Goal: Navigation & Orientation: Find specific page/section

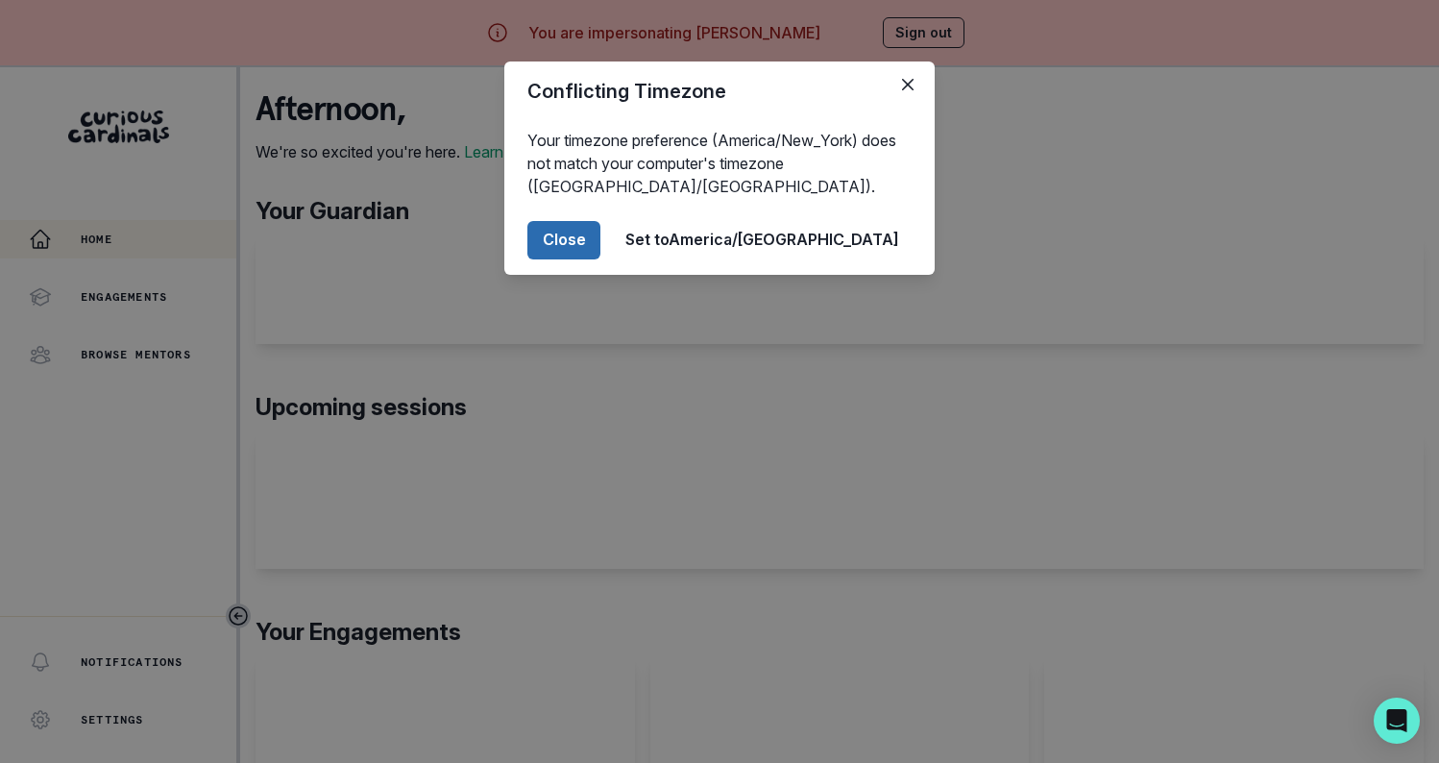
click at [600, 240] on button "Close" at bounding box center [563, 240] width 73 height 38
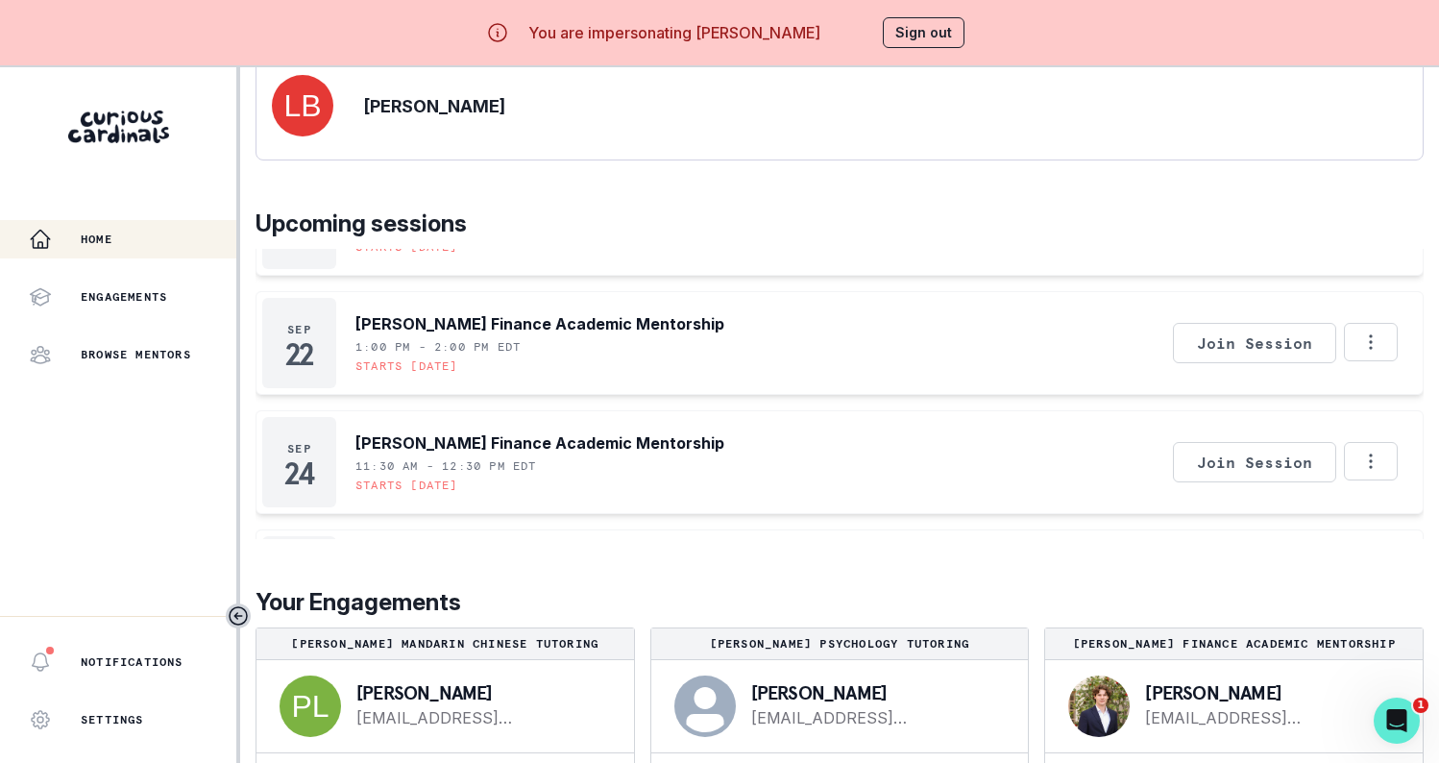
scroll to position [67, 0]
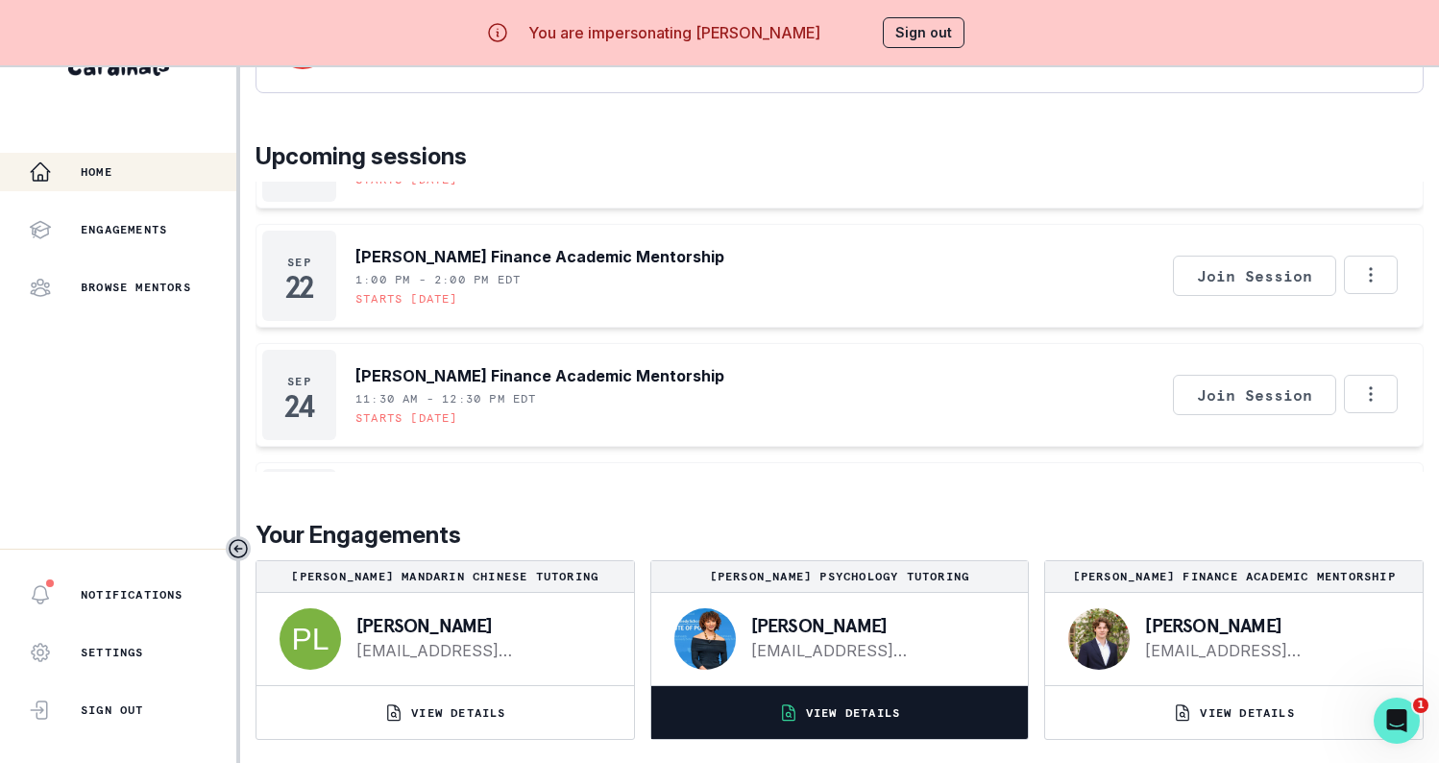
click at [808, 723] on button "VIEW DETAILS" at bounding box center [839, 712] width 377 height 53
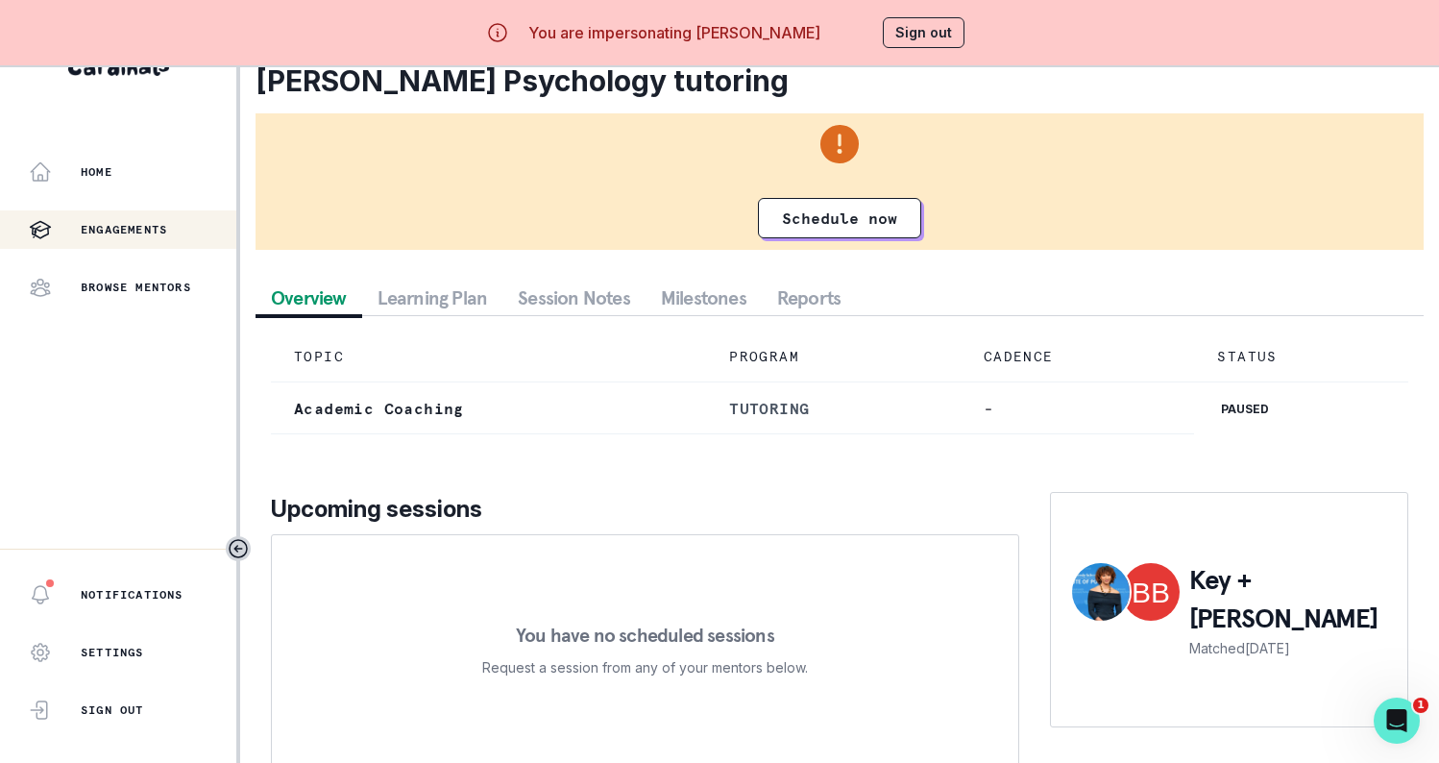
scroll to position [23, 0]
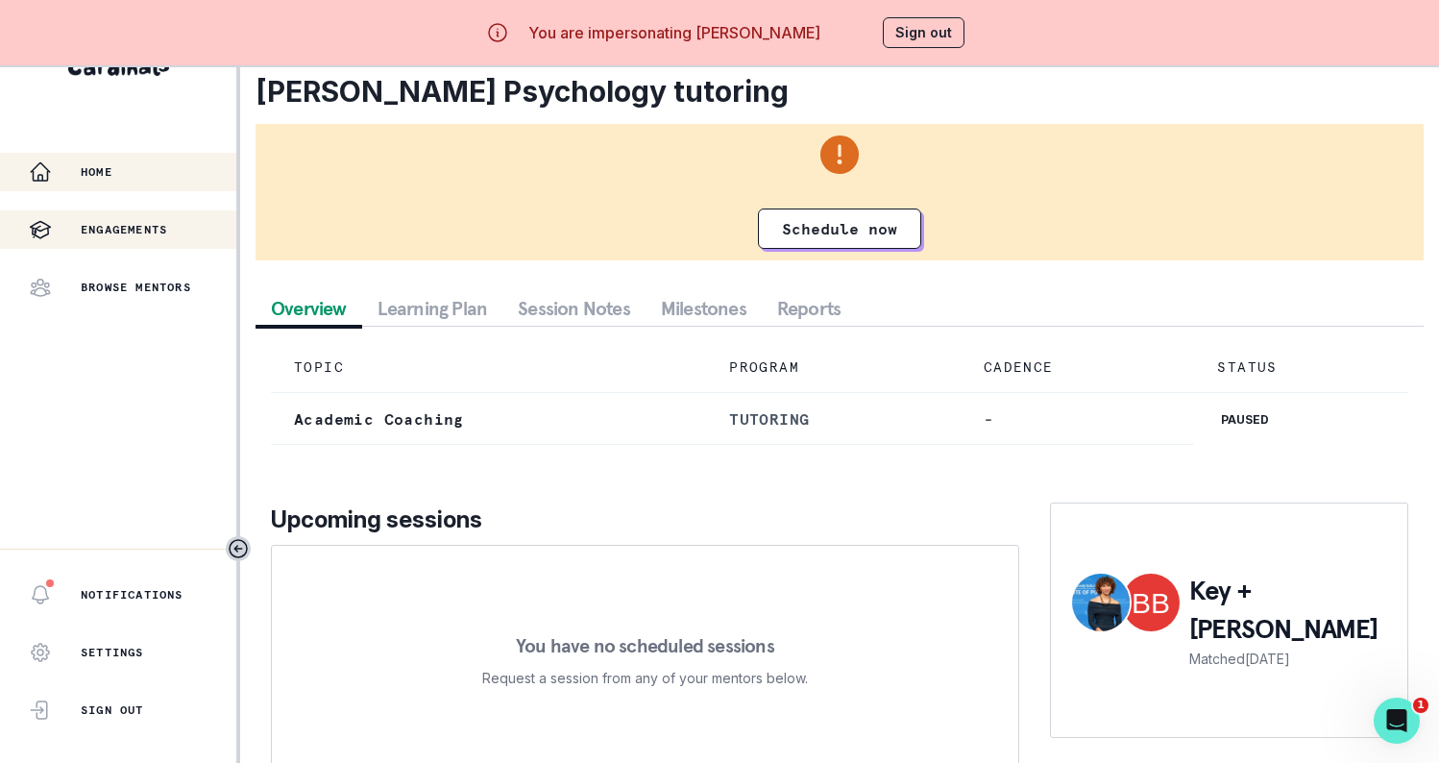
click at [159, 164] on div "Home" at bounding box center [132, 171] width 207 height 23
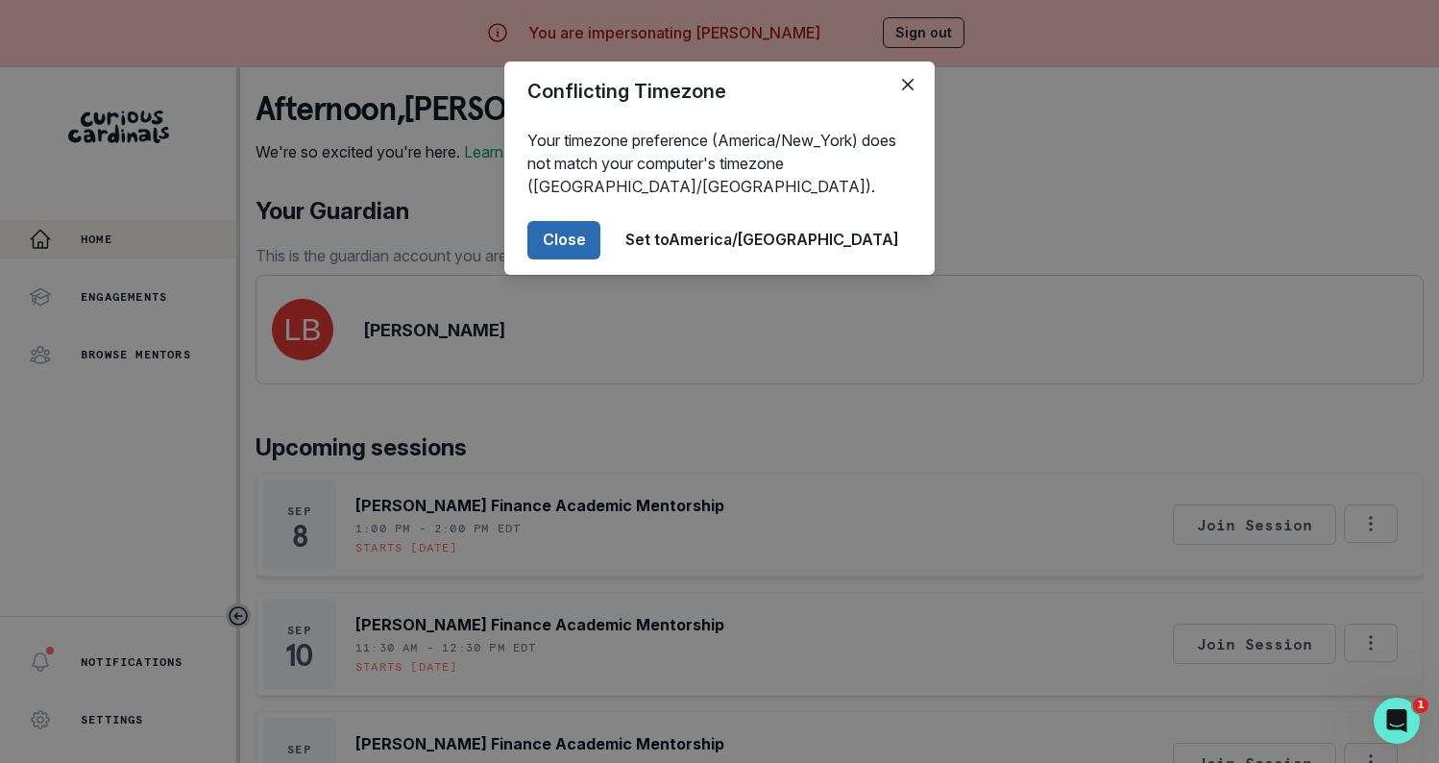
click at [600, 231] on button "Close" at bounding box center [563, 240] width 73 height 38
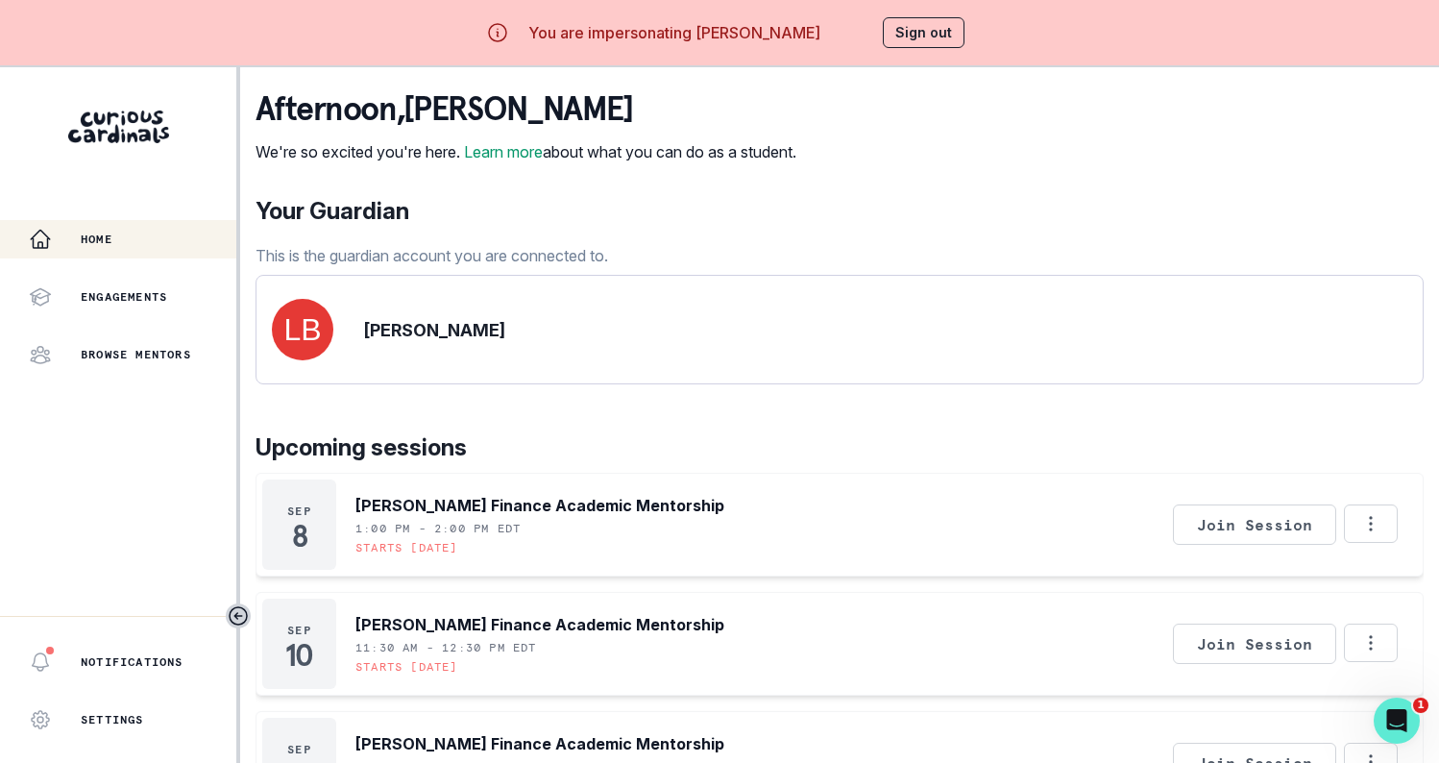
click at [912, 35] on button "Sign out" at bounding box center [924, 32] width 82 height 31
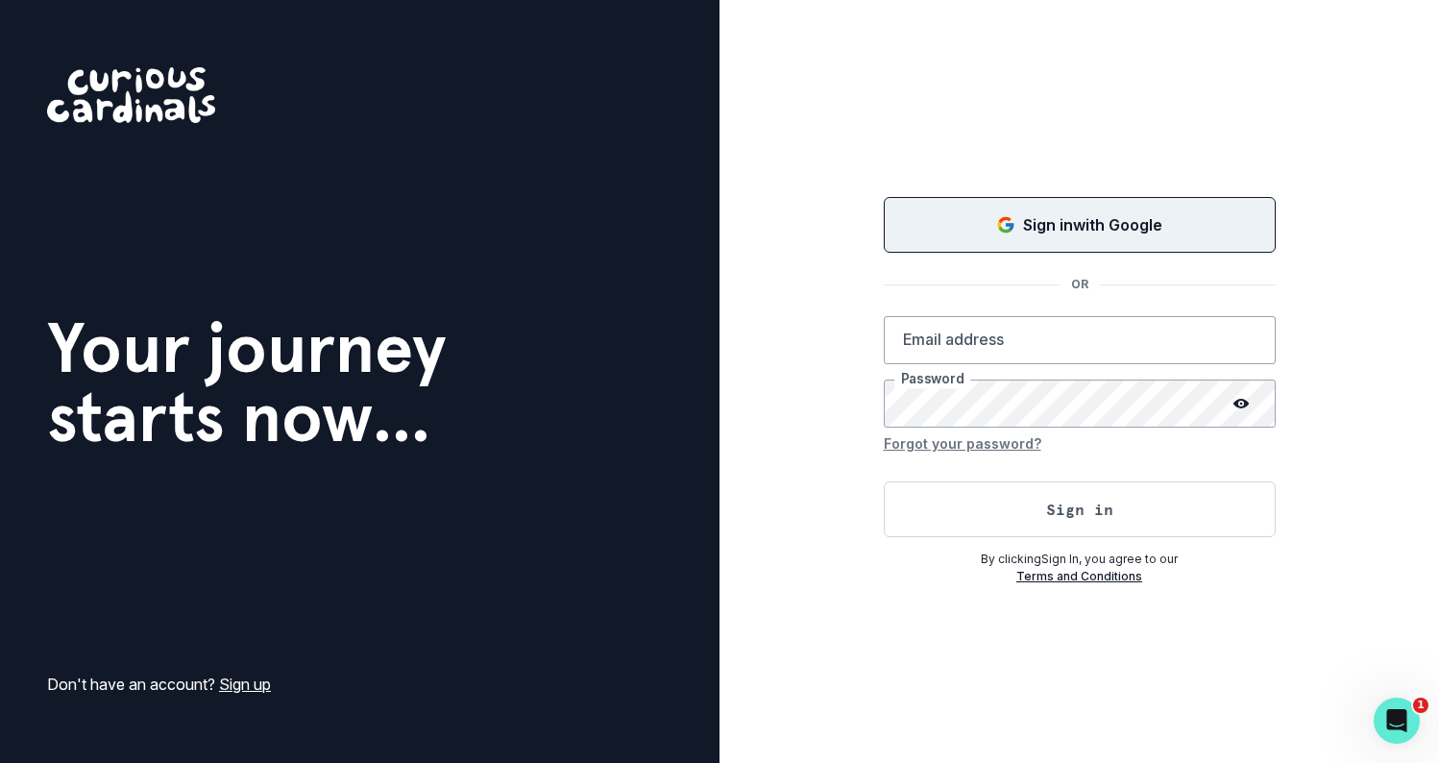
click at [1000, 213] on div "Sign in with Google" at bounding box center [1080, 224] width 344 height 23
